Goal: Communication & Community: Answer question/provide support

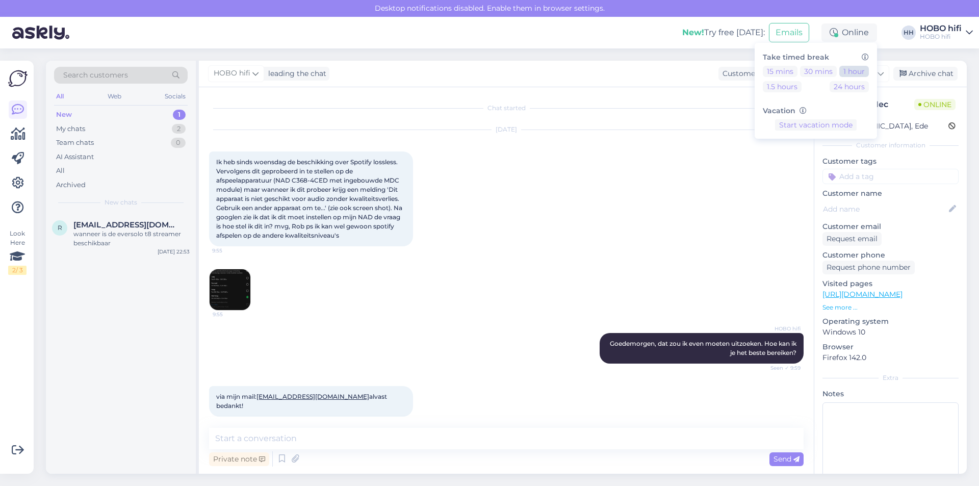
scroll to position [168, 0]
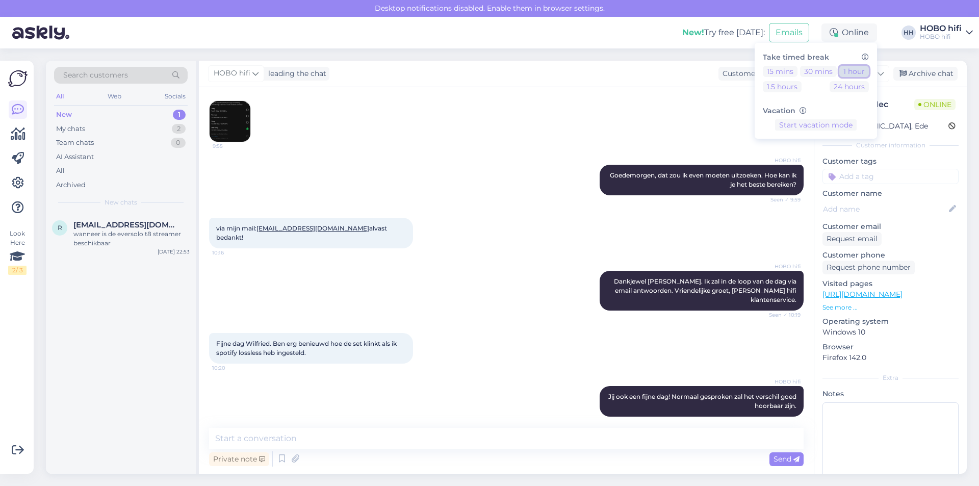
click at [847, 72] on button "1 hour" at bounding box center [854, 71] width 30 height 11
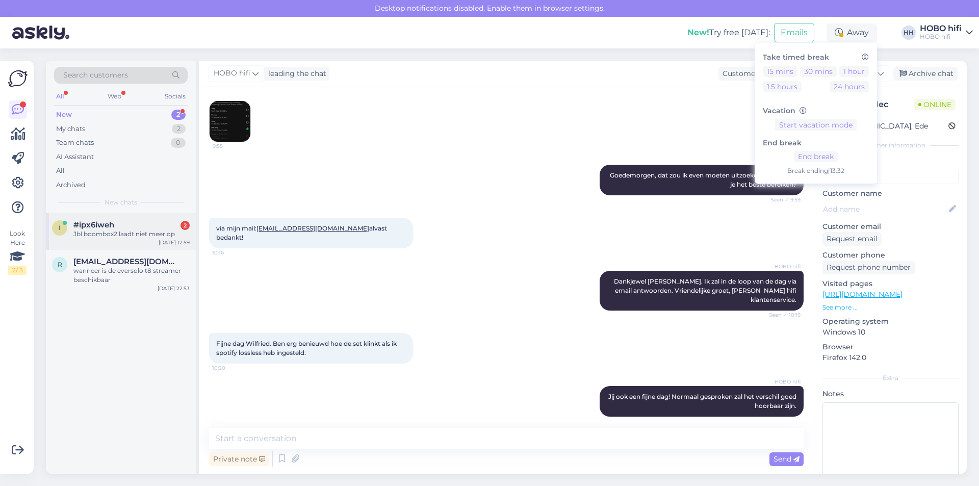
click at [137, 233] on div "Jbl boombox2 laadt niet meer op" at bounding box center [131, 233] width 116 height 9
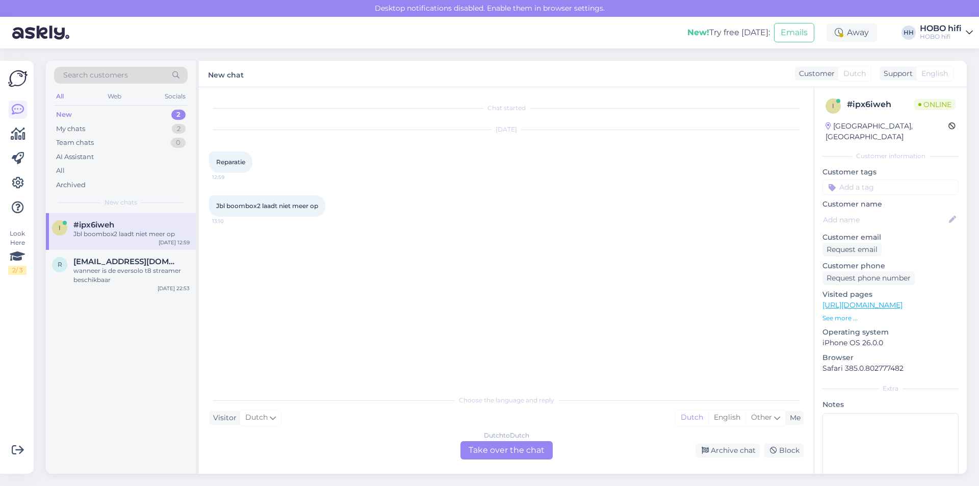
click at [492, 444] on div "Dutch to Dutch Take over the chat" at bounding box center [506, 450] width 92 height 18
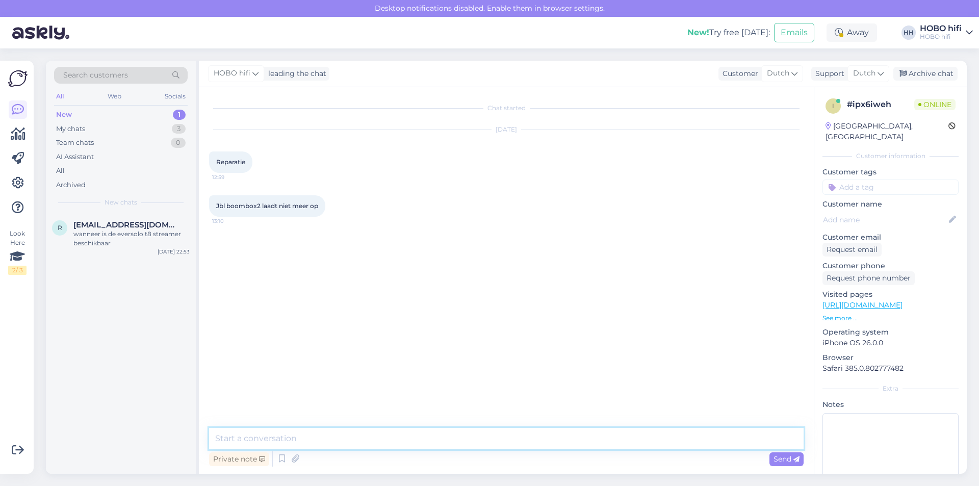
click at [301, 442] on textarea at bounding box center [506, 438] width 594 height 21
type textarea "Goedemiddag, wij kunnen JBL helaas niet repareren."
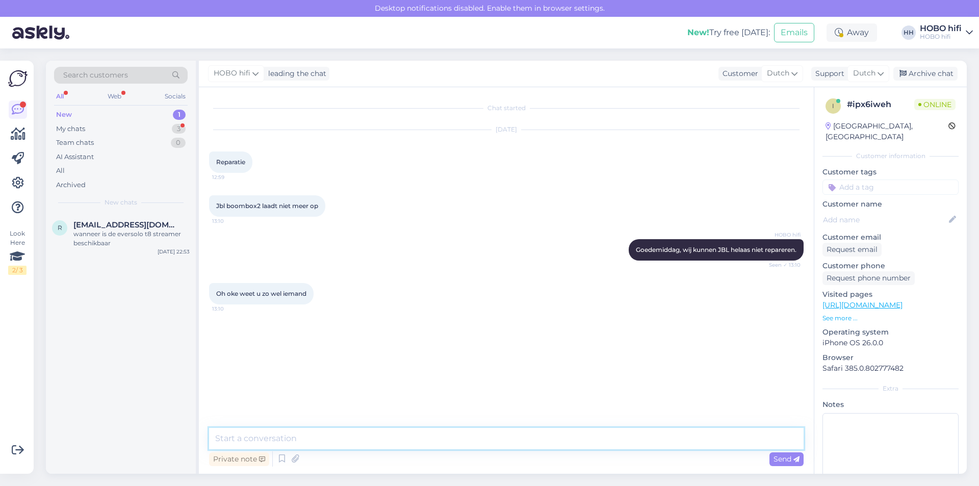
click at [249, 437] on textarea at bounding box center [506, 438] width 594 height 21
type textarea "Ik ga even voor je kijken."
click at [285, 438] on textarea at bounding box center [506, 438] width 594 height 21
type textarea "A"
paste textarea "[URL][DOMAIN_NAME]"
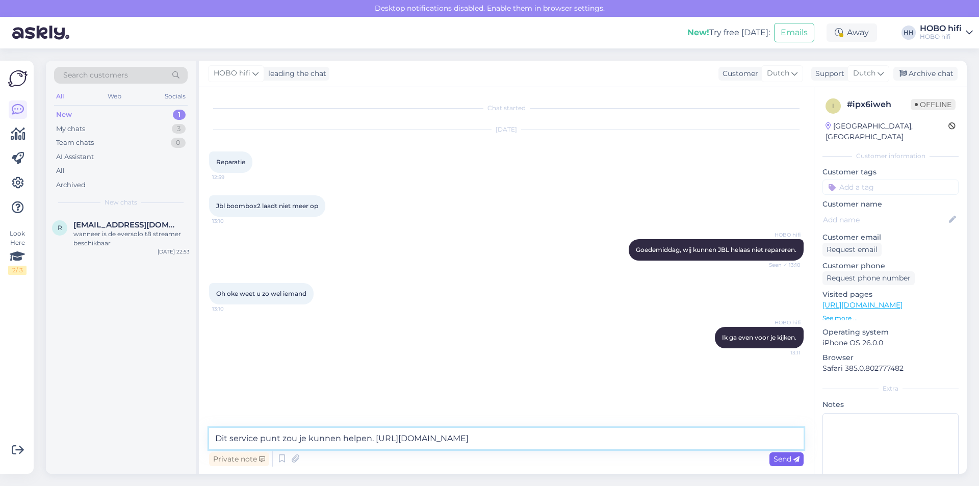
type textarea "Dit service punt zou je kunnen helpen. [URL][DOMAIN_NAME]"
click at [779, 457] on span "Send" at bounding box center [786, 458] width 26 height 9
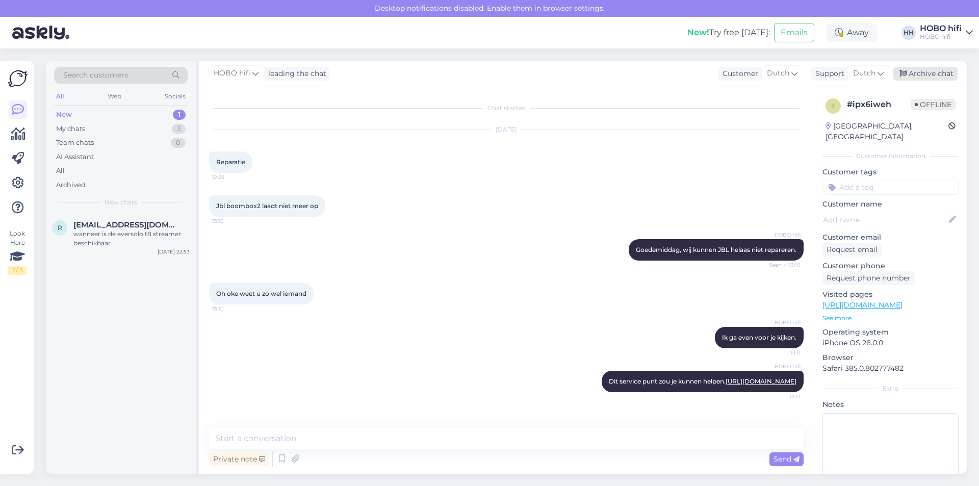
click at [906, 72] on icon at bounding box center [902, 73] width 7 height 7
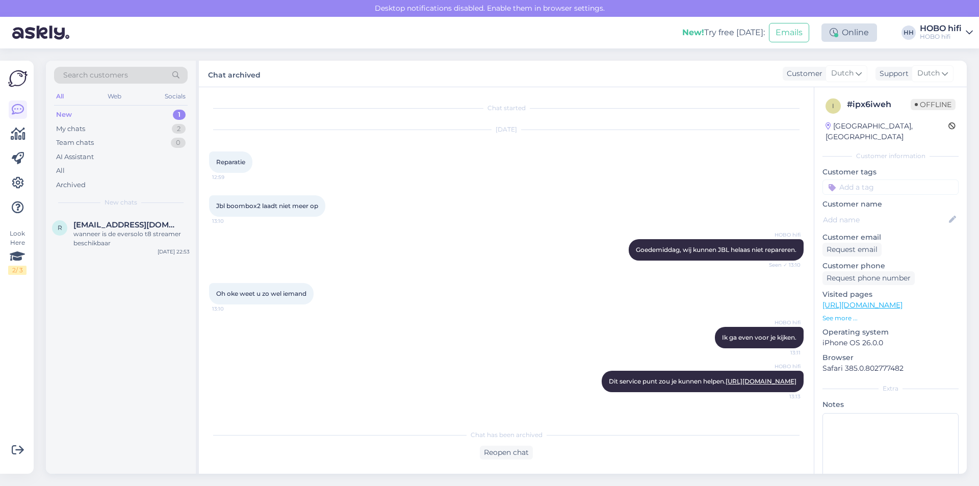
click at [856, 33] on div "Online" at bounding box center [849, 32] width 56 height 18
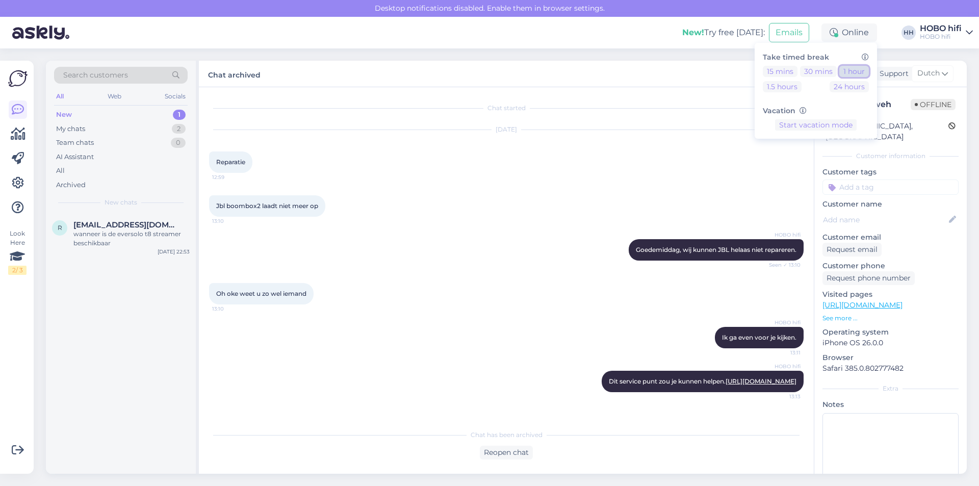
click at [851, 68] on button "1 hour" at bounding box center [854, 71] width 30 height 11
